Goal: Find specific page/section: Find specific page/section

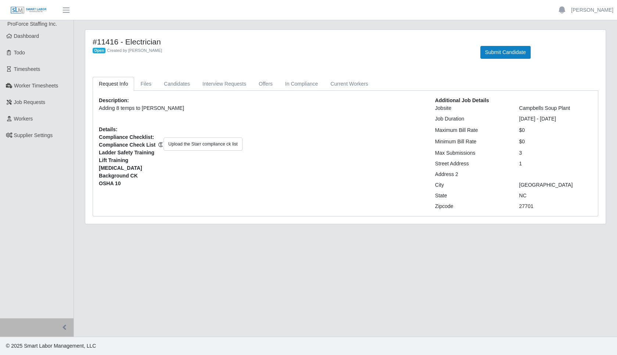
click at [158, 143] on icon "button" at bounding box center [160, 144] width 5 height 5
click at [176, 141] on span "Compliance Check List" at bounding box center [261, 145] width 325 height 8
click at [158, 144] on icon "button" at bounding box center [160, 144] width 5 height 5
click at [158, 143] on icon "button" at bounding box center [160, 144] width 5 height 5
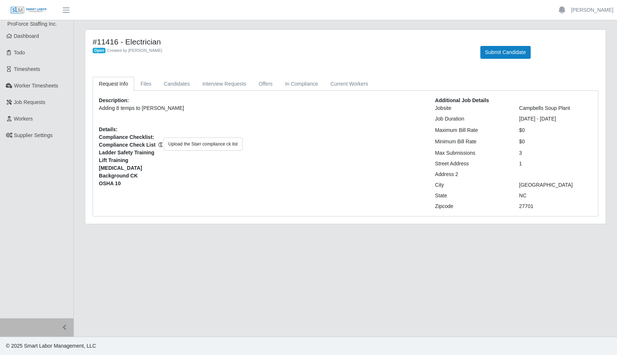
click at [158, 143] on icon "button" at bounding box center [160, 144] width 5 height 5
click at [158, 144] on icon "button" at bounding box center [160, 144] width 5 height 5
click at [301, 83] on link "In Compliance" at bounding box center [302, 84] width 46 height 14
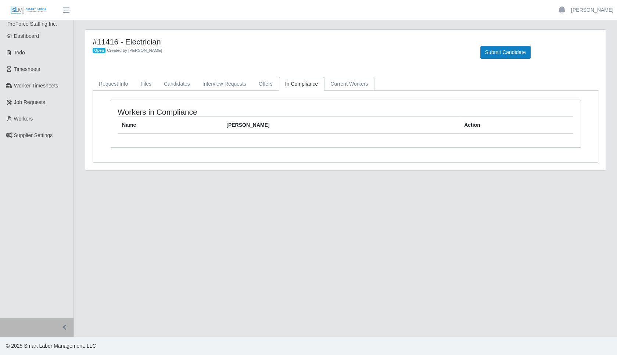
click at [339, 83] on link "Current Workers" at bounding box center [349, 84] width 50 height 14
click at [259, 83] on link "Offers" at bounding box center [265, 84] width 26 height 14
click at [224, 83] on link "Interview Requests" at bounding box center [224, 84] width 56 height 14
click at [172, 84] on link "Candidates" at bounding box center [177, 84] width 39 height 14
click at [144, 81] on link "Files" at bounding box center [146, 84] width 24 height 14
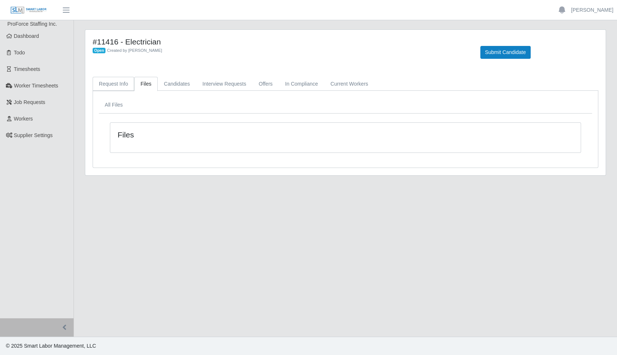
click at [110, 80] on link "Request Info" at bounding box center [114, 84] width 42 height 14
